Goal: Download file/media

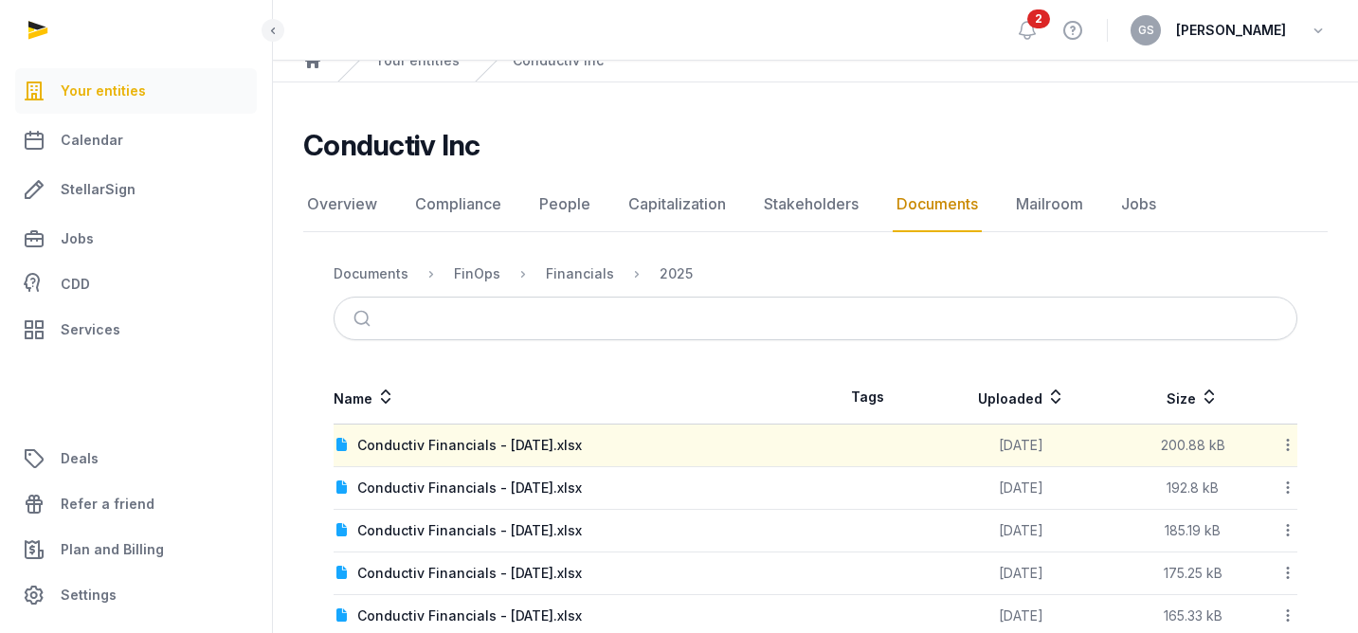
scroll to position [87, 0]
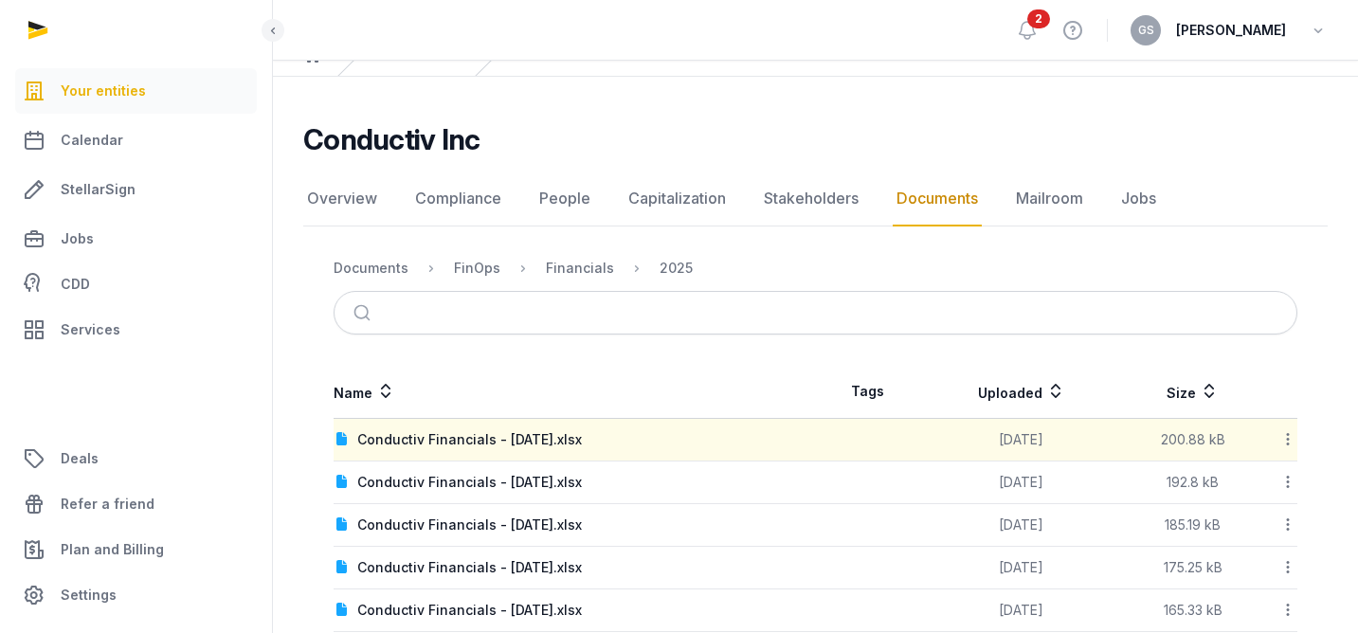
click at [1278, 438] on div at bounding box center [1279, 440] width 33 height 27
click at [1246, 487] on div "Download" at bounding box center [1221, 489] width 152 height 34
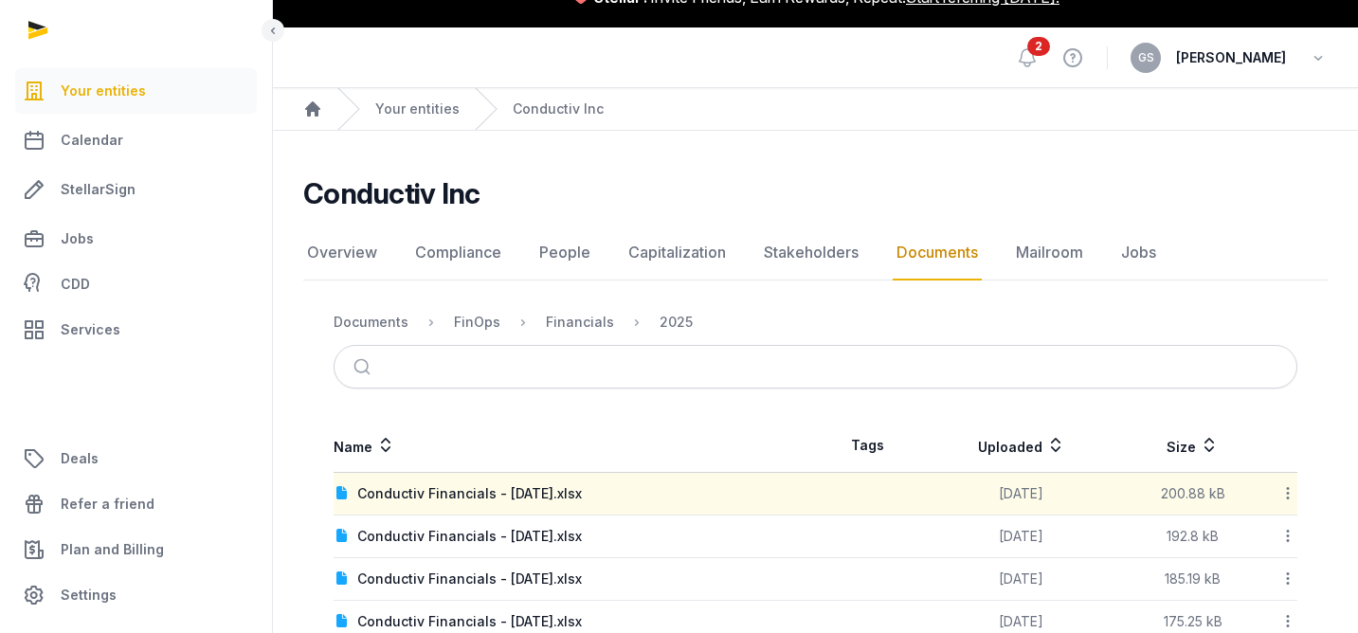
scroll to position [67, 0]
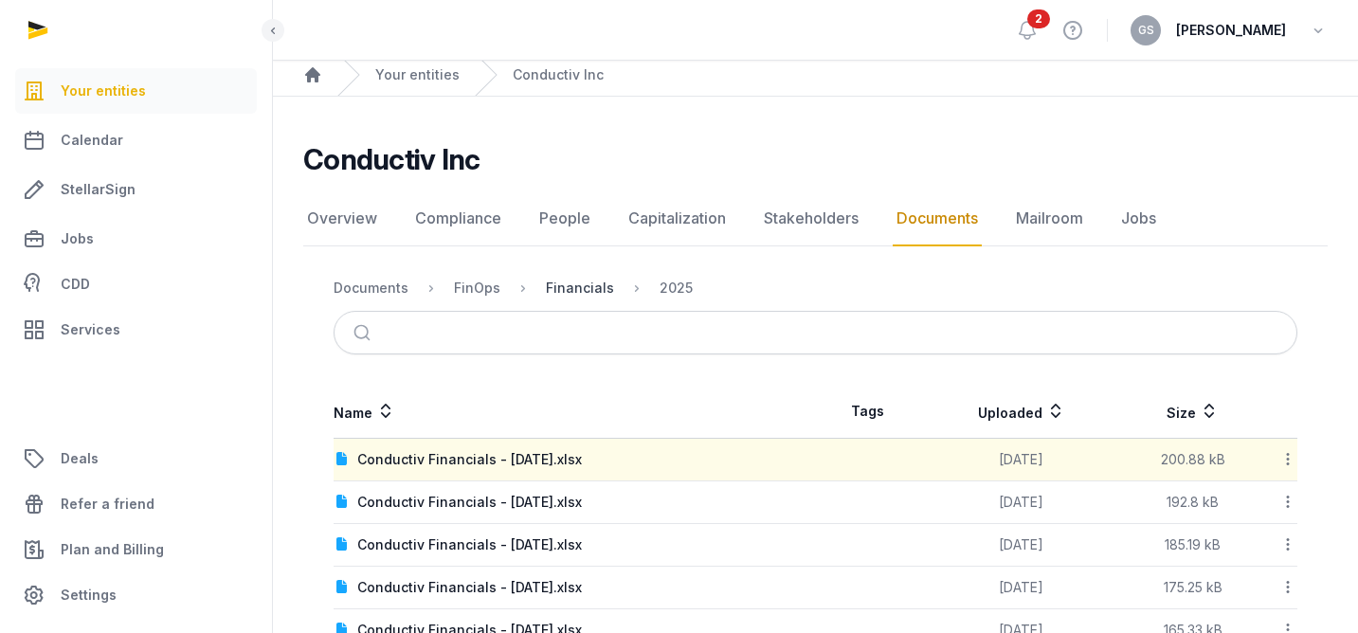
click at [590, 280] on div "Financials" at bounding box center [580, 288] width 68 height 19
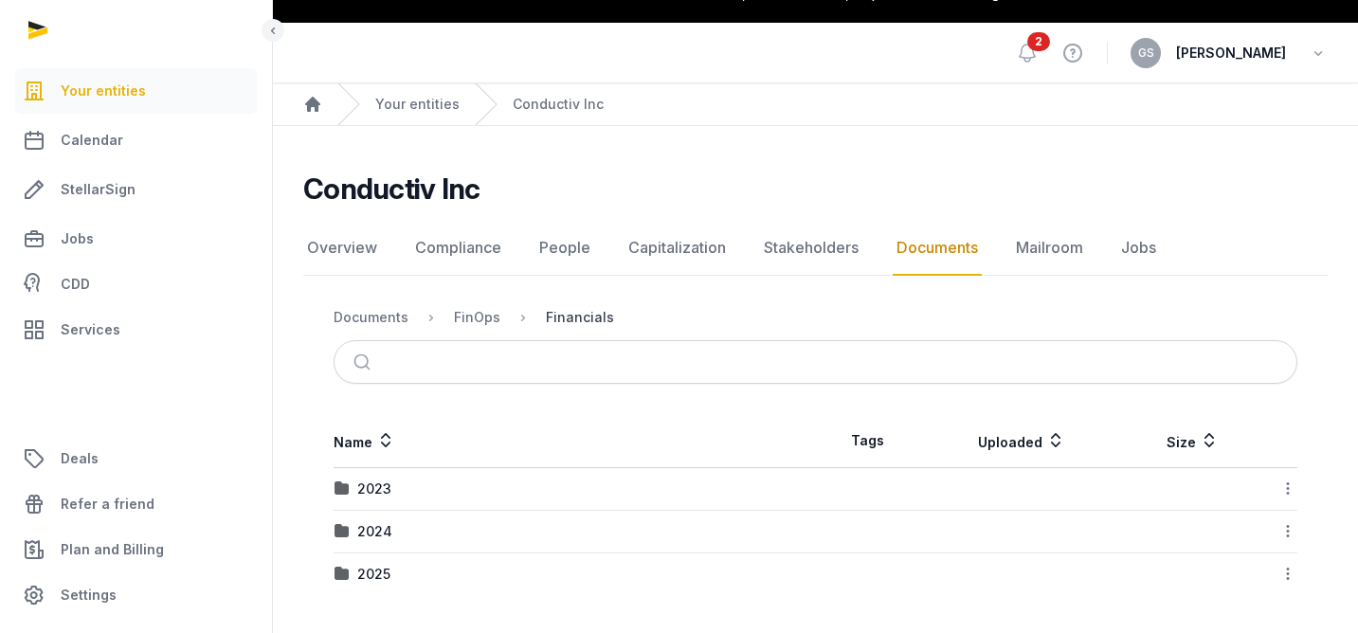
scroll to position [38, 0]
click at [372, 532] on div "2024" at bounding box center [374, 531] width 35 height 19
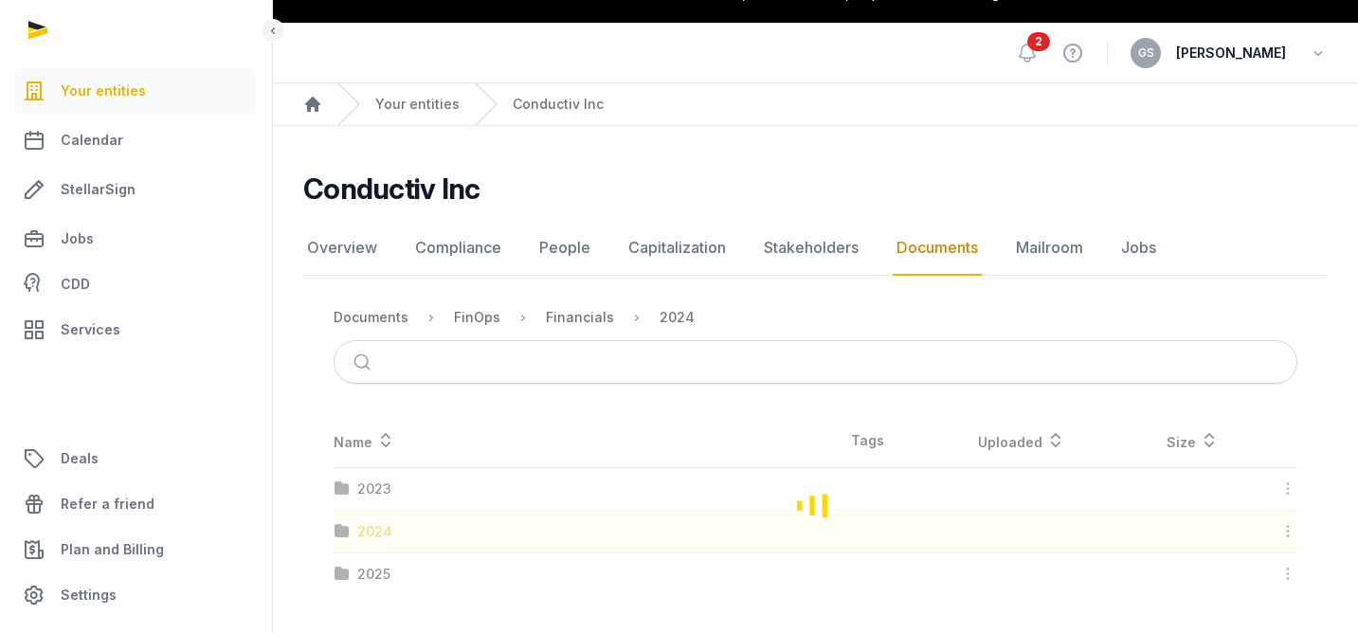
scroll to position [67, 0]
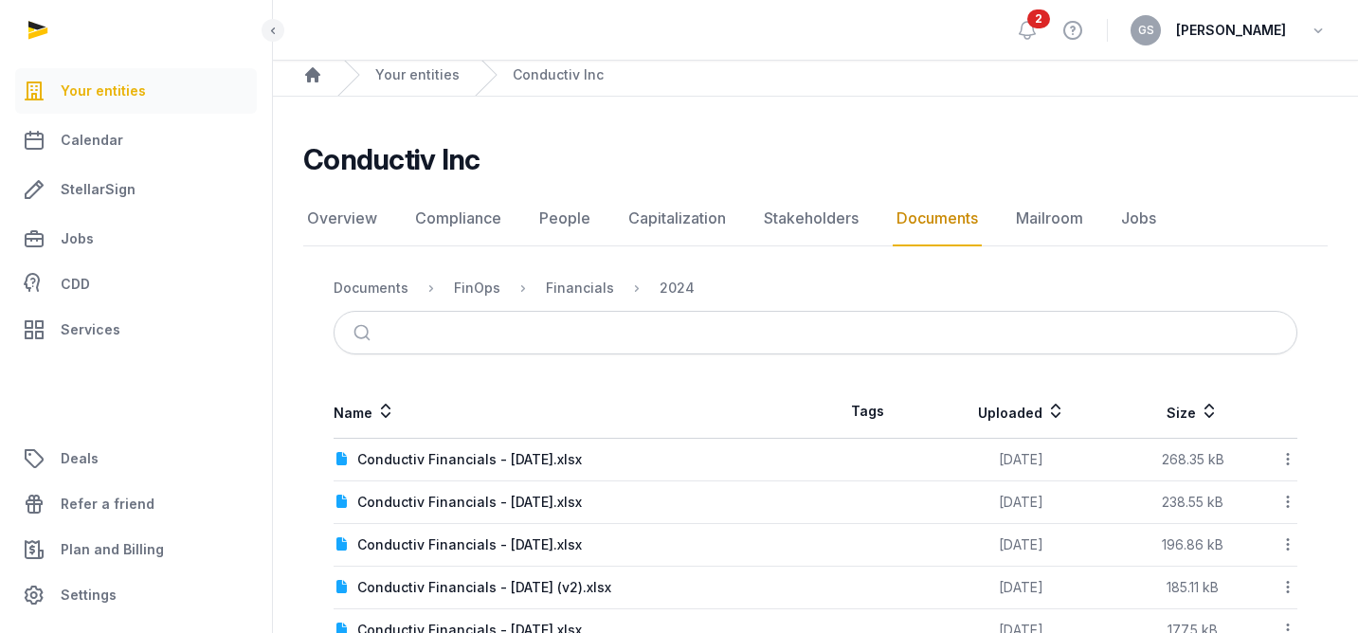
click at [1292, 455] on icon at bounding box center [1288, 459] width 17 height 20
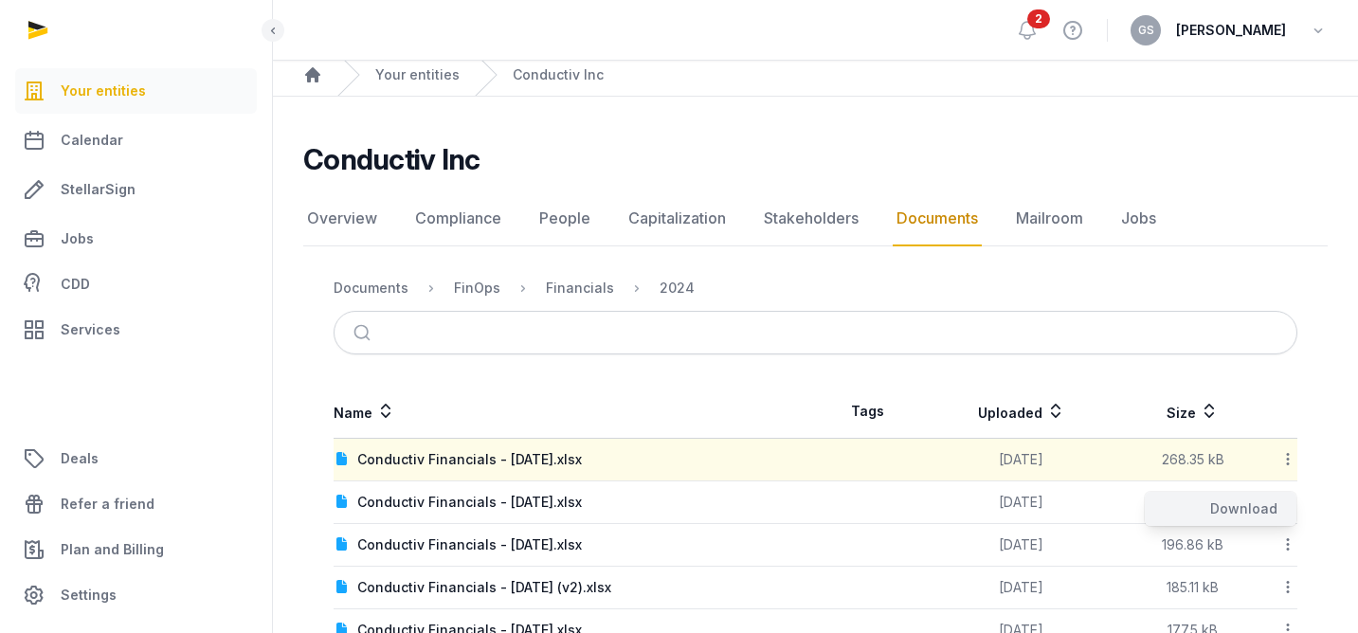
click at [1258, 513] on div "Download" at bounding box center [1221, 509] width 152 height 34
